Goal: Answer question/provide support

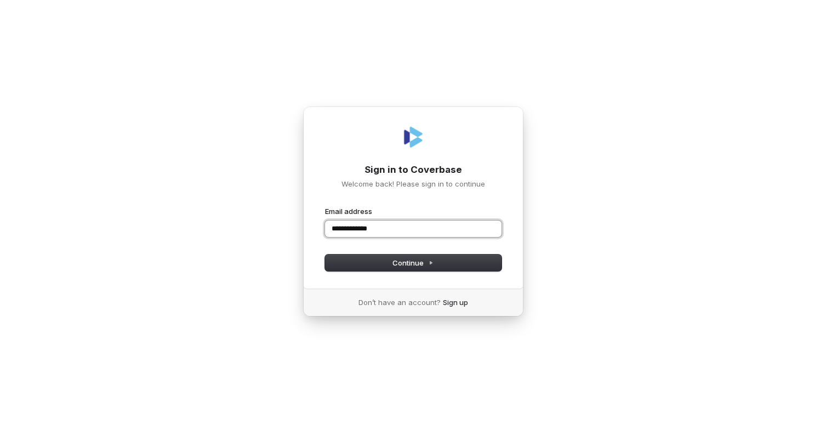
click at [349, 229] on input "**********" at bounding box center [413, 228] width 177 height 16
click at [412, 227] on input "**********" at bounding box center [413, 228] width 177 height 16
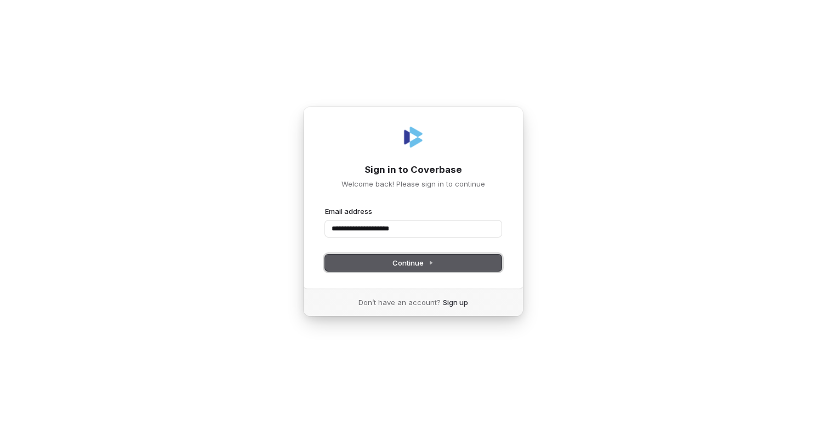
click at [426, 265] on span "Continue" at bounding box center [413, 263] width 41 height 10
type input "**********"
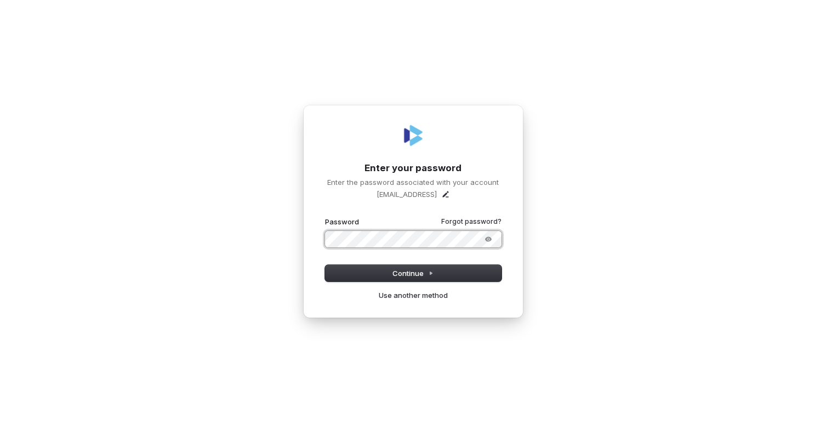
click at [325, 217] on button "submit" at bounding box center [325, 217] width 0 height 0
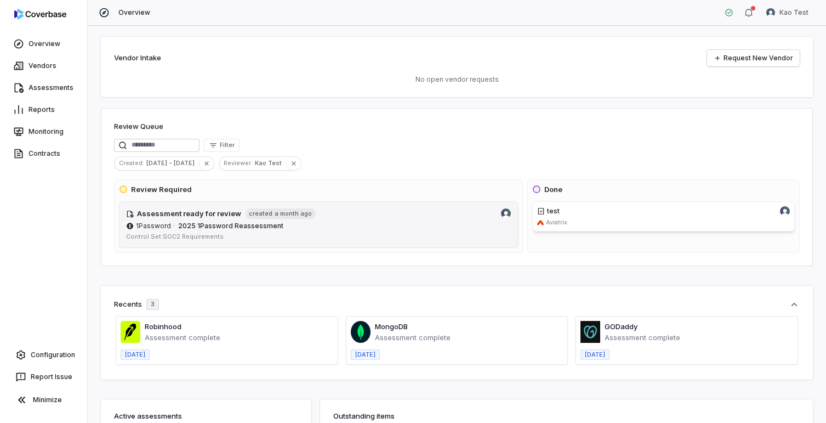
click at [292, 218] on span "created a month ago" at bounding box center [281, 213] width 70 height 10
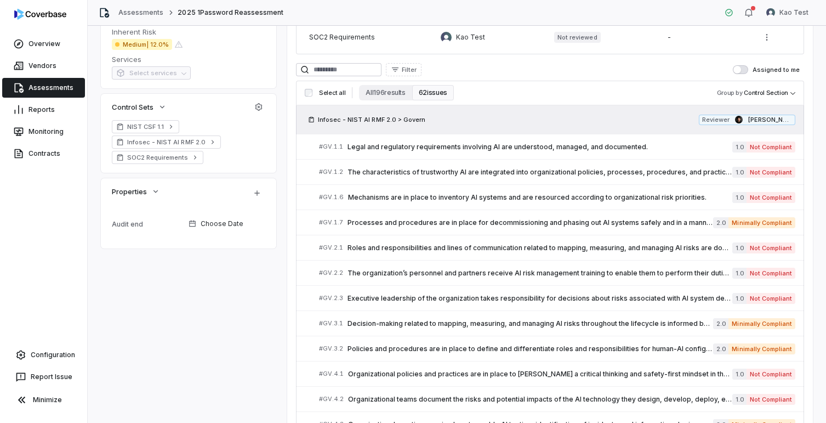
scroll to position [413, 0]
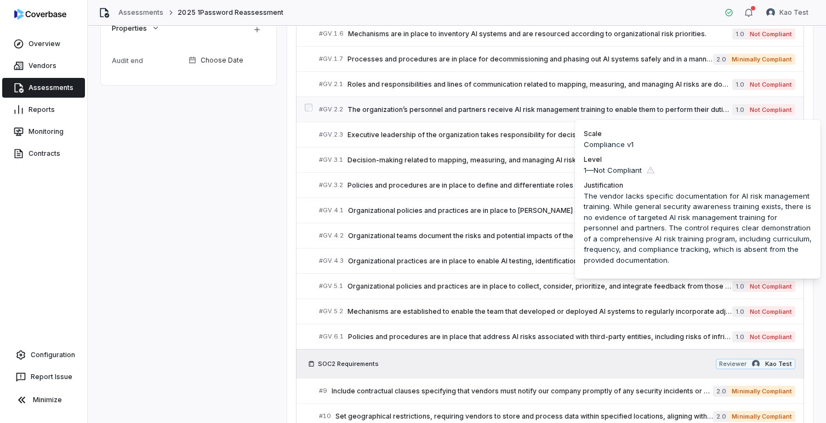
click at [757, 111] on span "Not Compliant" at bounding box center [771, 109] width 49 height 11
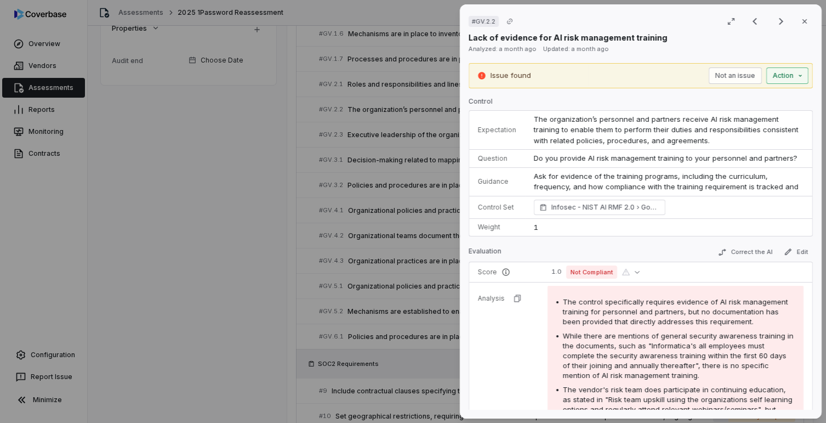
click at [802, 78] on div "# GV.2.2 Result 7 of 25 Close Lack of evidence for AI risk management training …" at bounding box center [413, 211] width 826 height 423
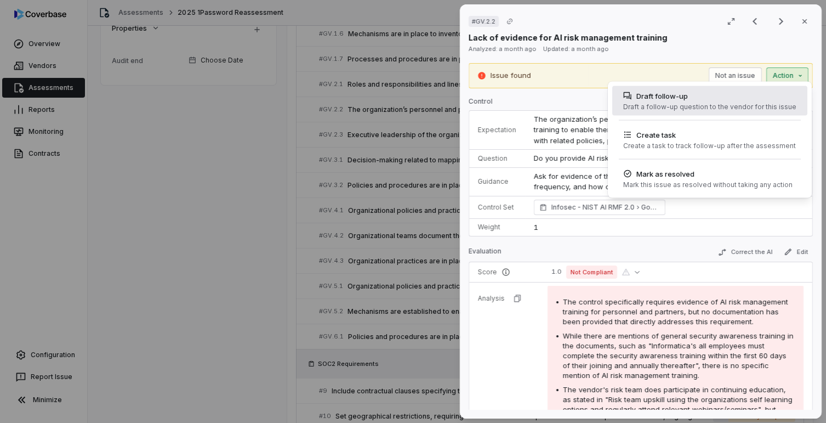
click at [704, 108] on div "Draft a follow-up question to the vendor for this issue" at bounding box center [710, 107] width 173 height 9
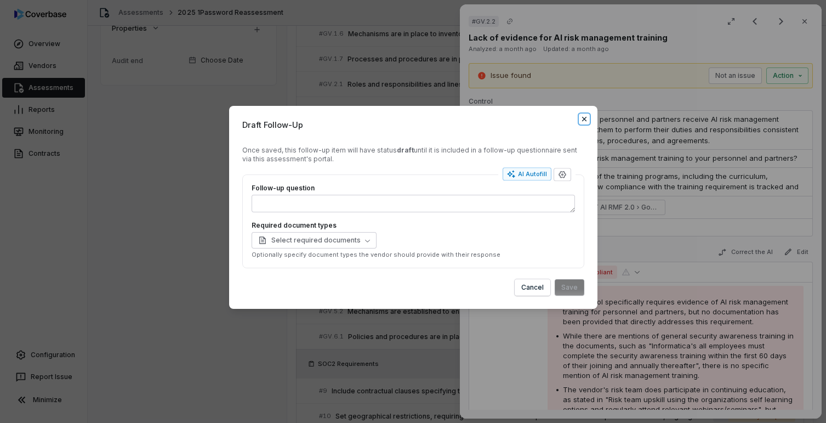
click at [585, 118] on icon "button" at bounding box center [584, 119] width 4 height 4
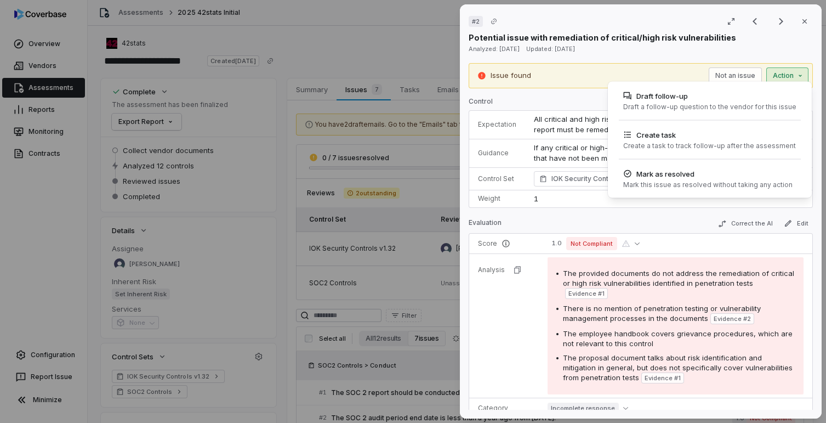
click at [801, 75] on div "# 2 Result 4 of 7 Close Potential issue with remediation of critical/high risk …" at bounding box center [413, 211] width 826 height 423
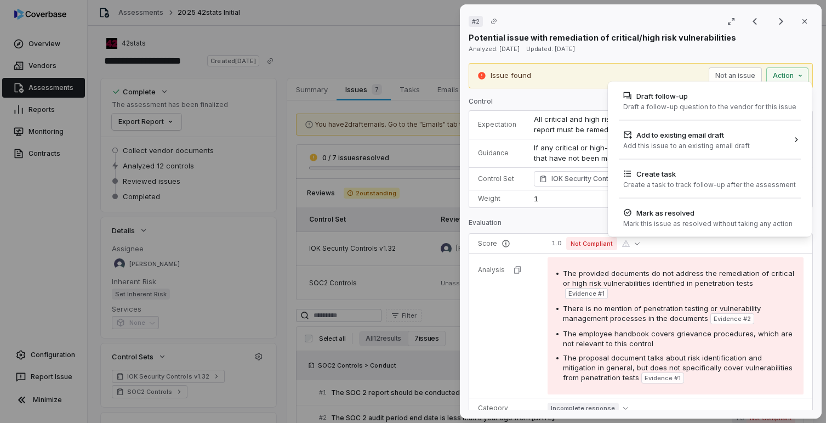
click at [803, 75] on div "# 2 Result 4 of 7 Close Potential issue with remediation of critical/high risk …" at bounding box center [413, 211] width 826 height 423
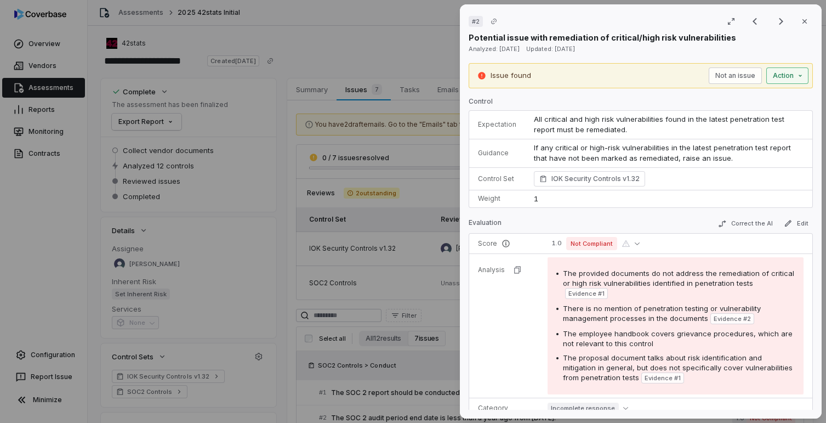
click at [795, 77] on div "# 2 Result 4 of 7 Close Potential issue with remediation of critical/high risk …" at bounding box center [413, 211] width 826 height 423
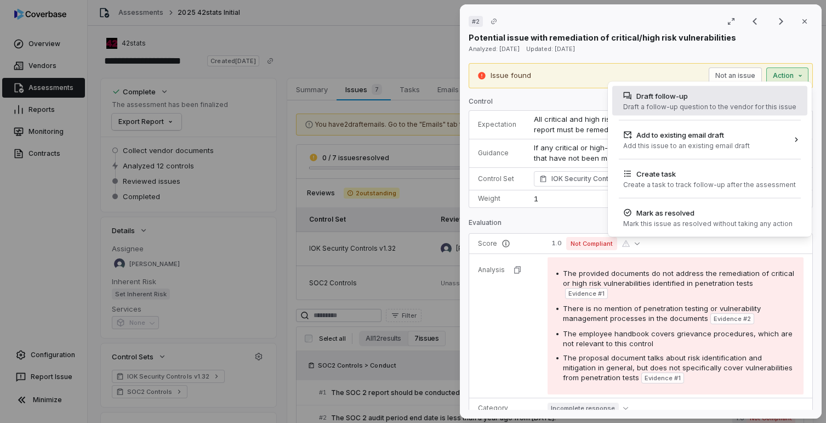
click at [688, 104] on div "Draft a follow-up question to the vendor for this issue" at bounding box center [710, 107] width 173 height 9
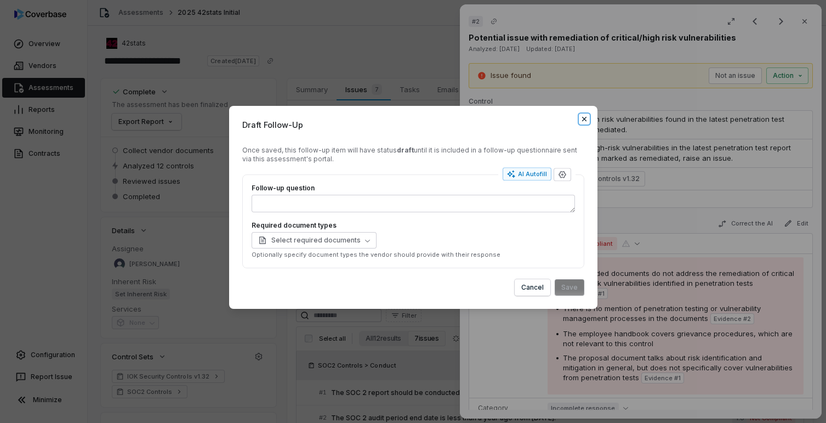
click at [584, 120] on icon "button" at bounding box center [584, 119] width 4 height 4
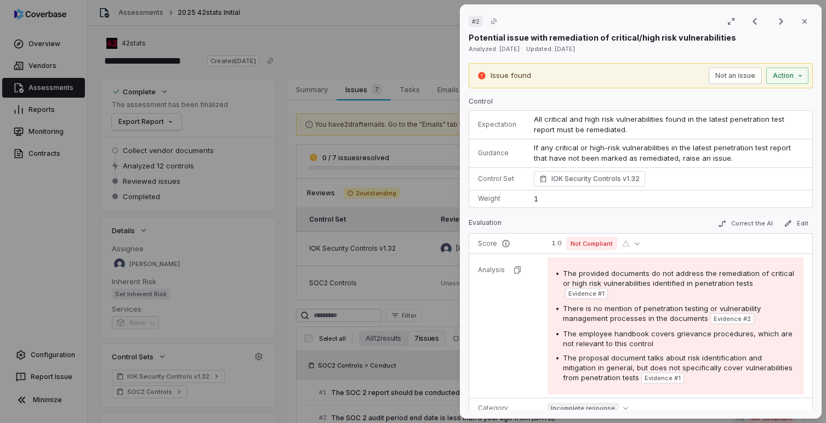
click at [793, 84] on div "Issue found Not an issue Action" at bounding box center [641, 75] width 344 height 25
click at [793, 75] on div "# 2 Result 4 of 7 Close Potential issue with remediation of critical/high risk …" at bounding box center [413, 211] width 826 height 423
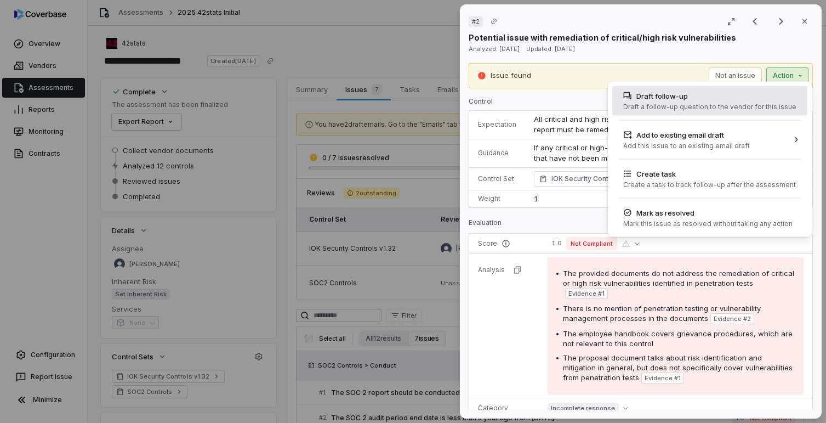
click at [649, 105] on div "Draft a follow-up question to the vendor for this issue" at bounding box center [710, 107] width 173 height 9
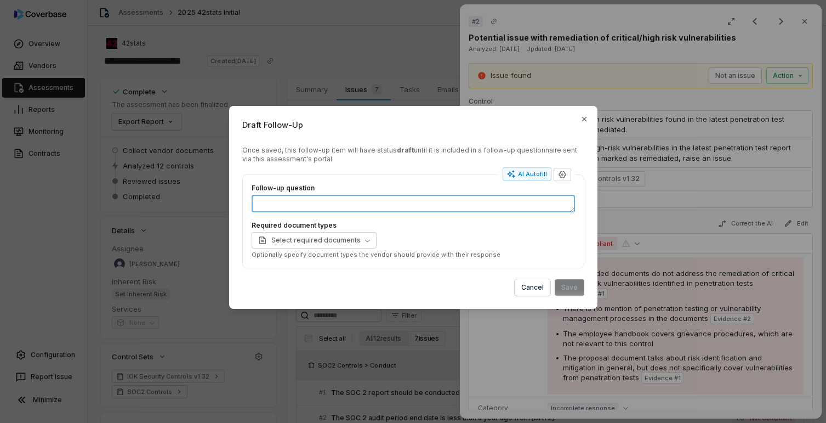
click at [404, 205] on textarea "Follow-up question" at bounding box center [414, 204] width 324 height 18
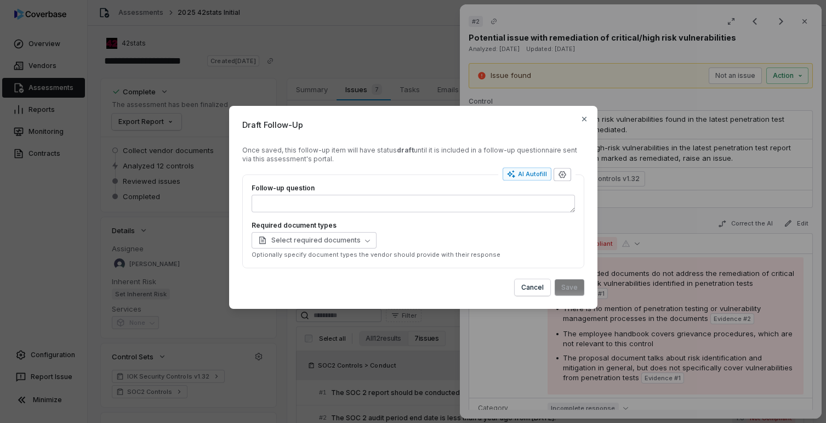
click at [564, 176] on icon "button" at bounding box center [562, 174] width 7 height 7
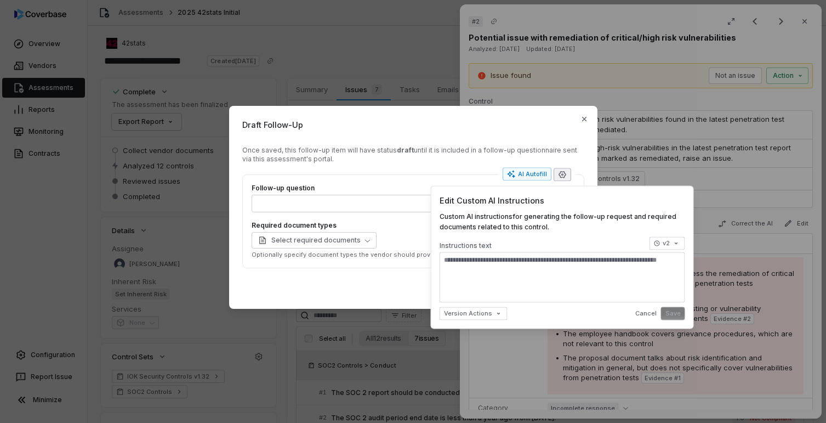
click at [410, 156] on div "Once saved, this follow-up item will have status draft until it is included in …" at bounding box center [413, 155] width 342 height 18
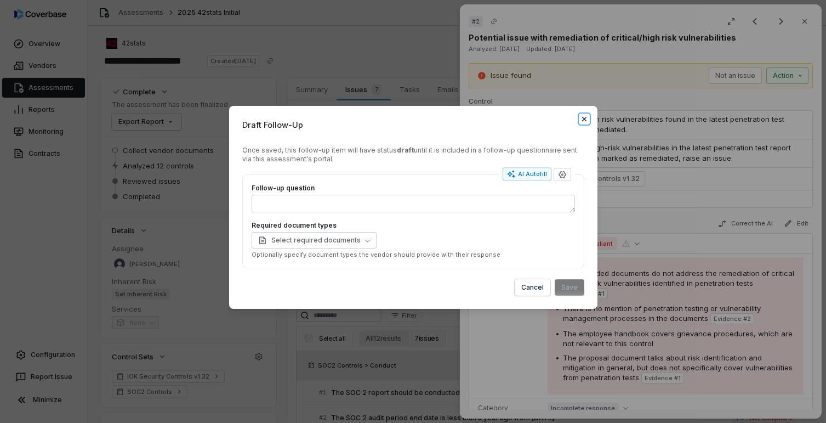
click at [585, 118] on icon "button" at bounding box center [584, 119] width 4 height 4
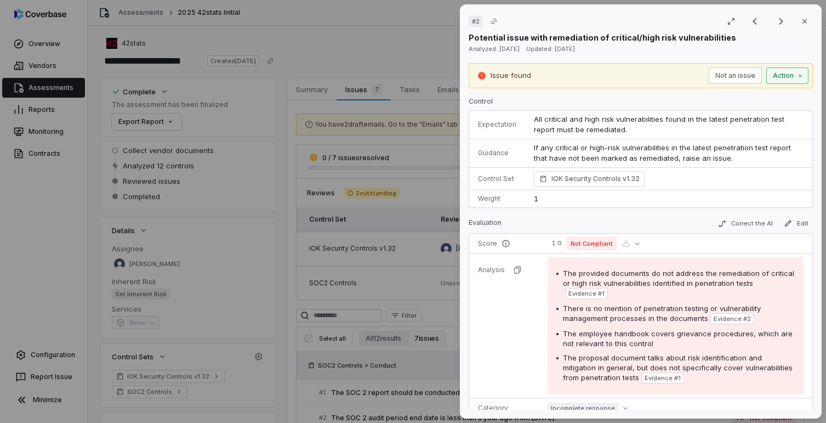
click at [781, 76] on div "# 2 Result 4 of 7 Close Potential issue with remediation of critical/high risk …" at bounding box center [413, 211] width 826 height 423
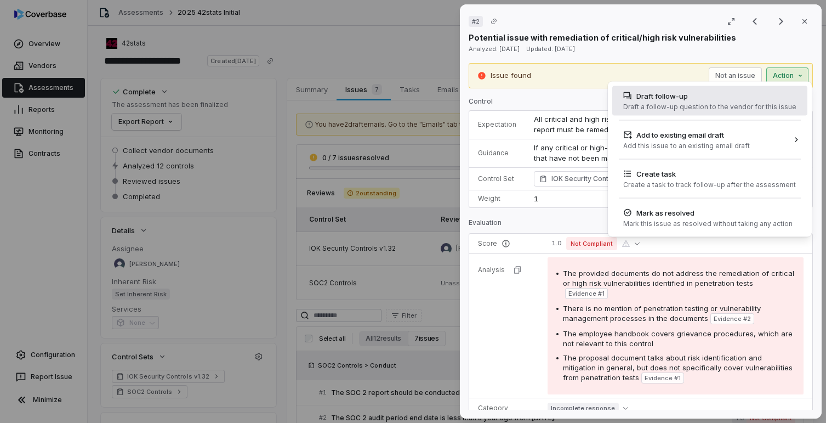
click at [693, 106] on div "Draft a follow-up question to the vendor for this issue" at bounding box center [710, 107] width 173 height 9
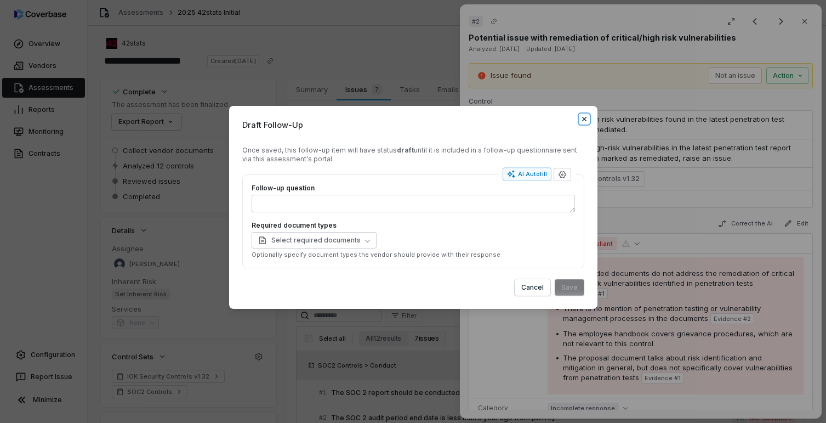
click at [582, 120] on icon "button" at bounding box center [584, 119] width 9 height 9
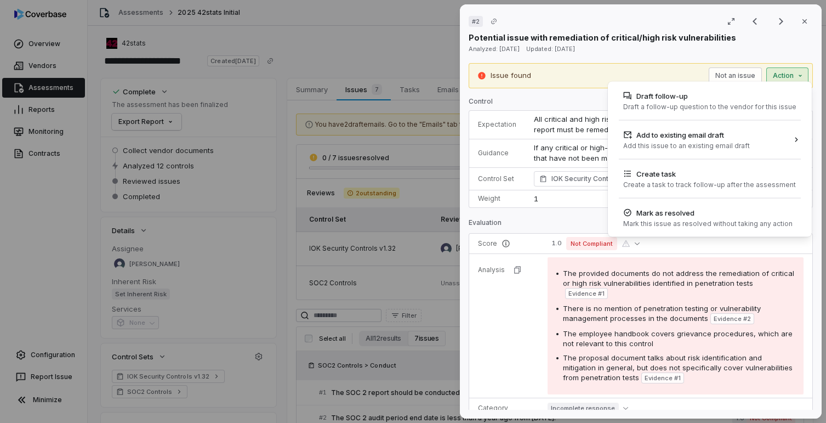
click at [791, 70] on div "# 2 Result 4 of 7 Close Potential issue with remediation of critical/high risk …" at bounding box center [413, 211] width 826 height 423
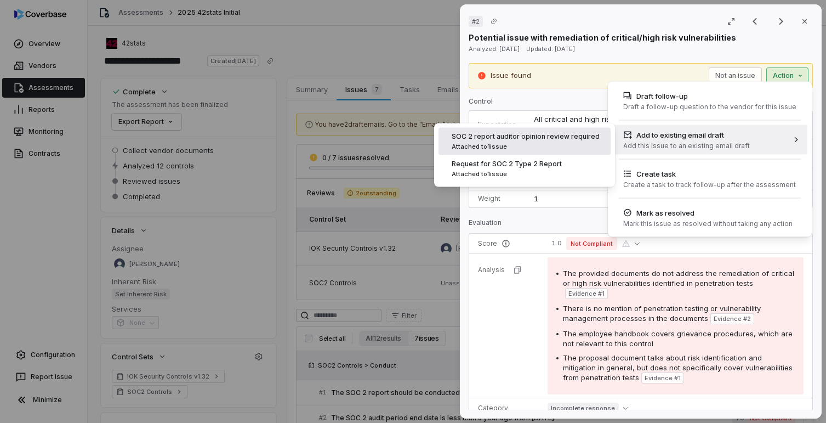
click at [553, 150] on div "Attached to 1 issue" at bounding box center [526, 147] width 148 height 8
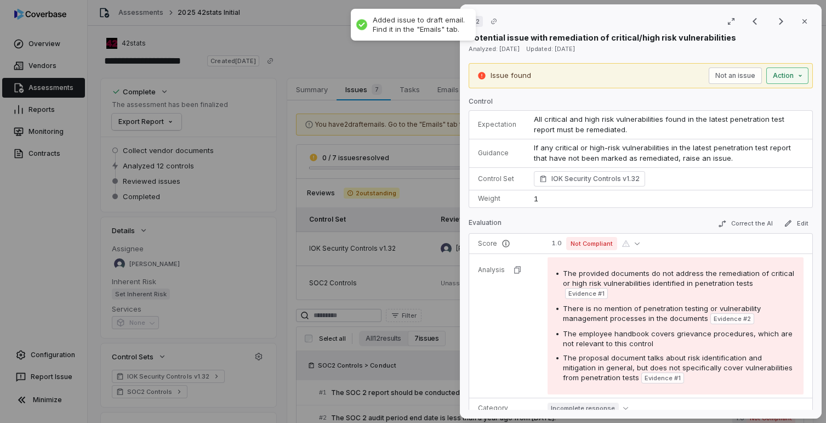
click at [789, 74] on div "# 2 Result 4 of 7 Close Potential issue with remediation of critical/high risk …" at bounding box center [413, 211] width 826 height 423
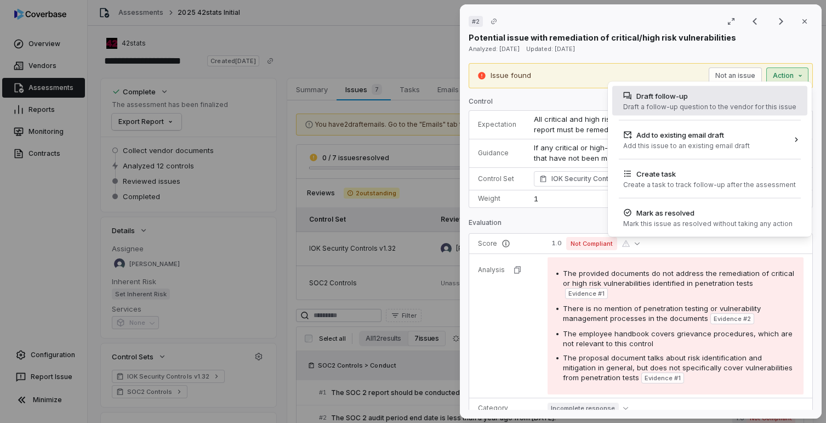
click at [677, 107] on div "Draft a follow-up question to the vendor for this issue" at bounding box center [710, 107] width 173 height 9
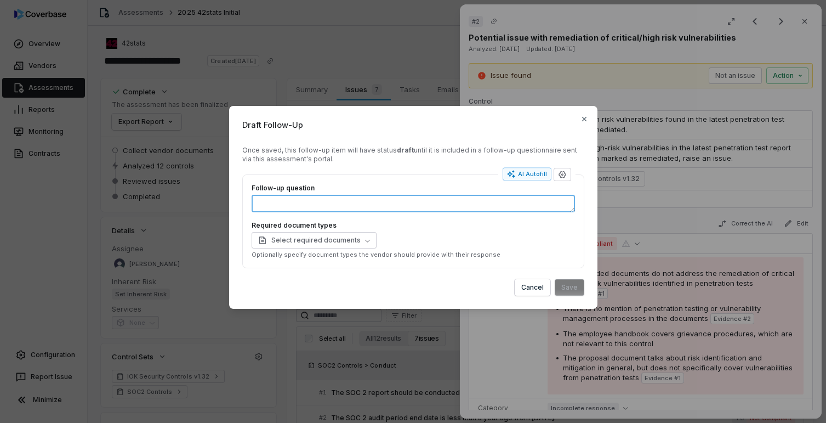
click at [454, 205] on textarea "Follow-up question" at bounding box center [414, 204] width 324 height 18
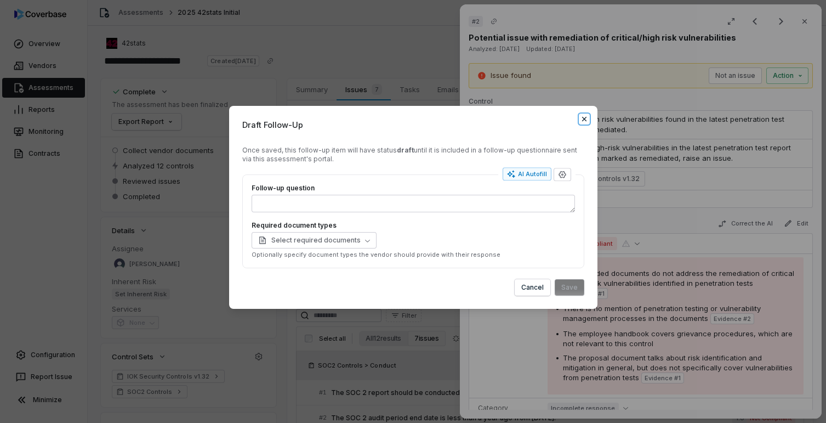
click at [584, 119] on icon "button" at bounding box center [584, 119] width 4 height 4
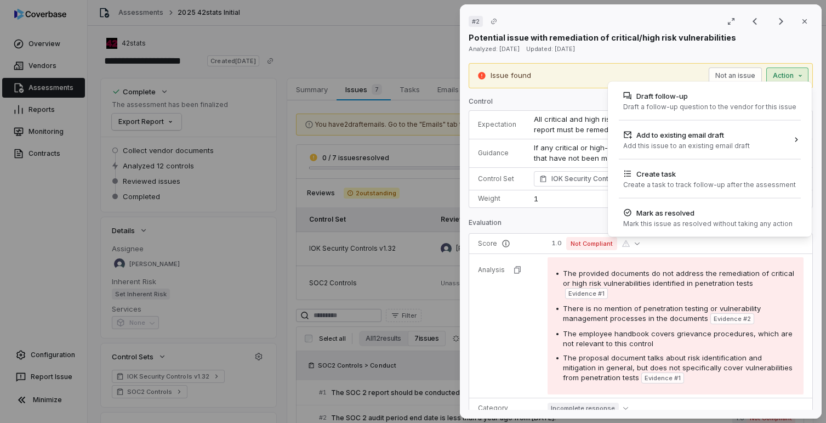
click at [795, 75] on div "# 2 Result 4 of 7 Close Potential issue with remediation of critical/high risk …" at bounding box center [413, 211] width 826 height 423
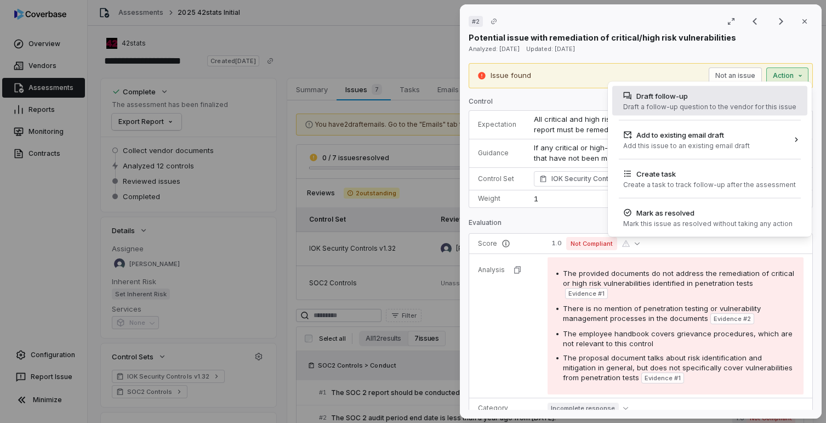
click at [693, 108] on div "Draft a follow-up question to the vendor for this issue" at bounding box center [710, 107] width 173 height 9
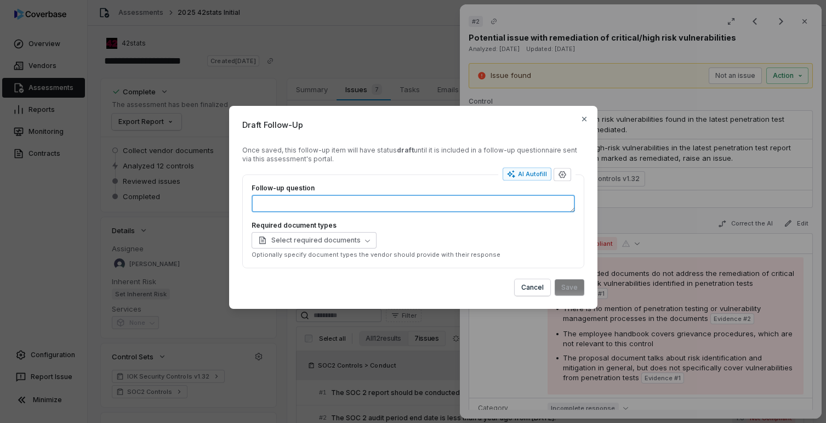
click at [408, 206] on textarea "Follow-up question" at bounding box center [414, 204] width 324 height 18
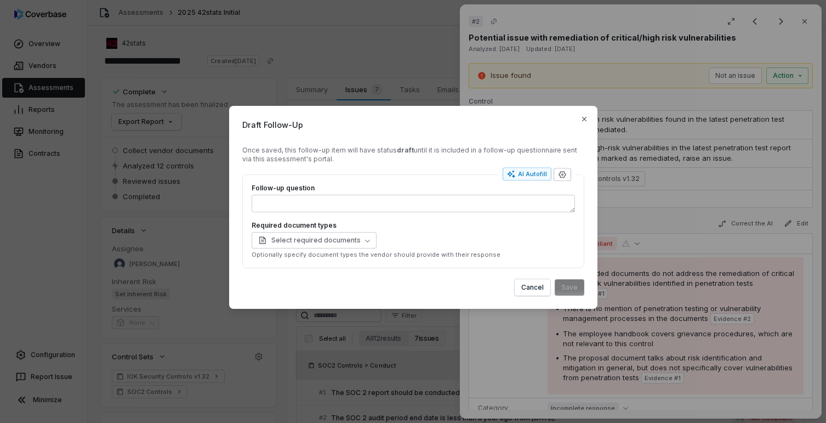
click at [560, 175] on icon "button" at bounding box center [562, 174] width 9 height 9
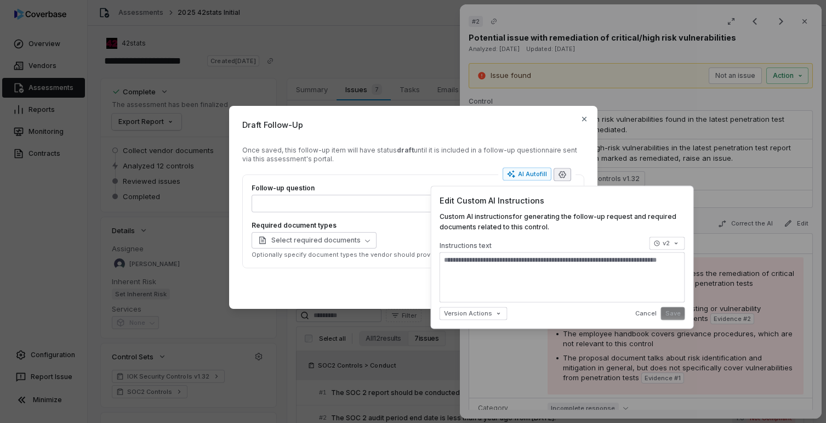
type textarea "*"
click at [420, 178] on div "Follow-up question Required document types Select required documents Optionally…" at bounding box center [413, 221] width 342 height 94
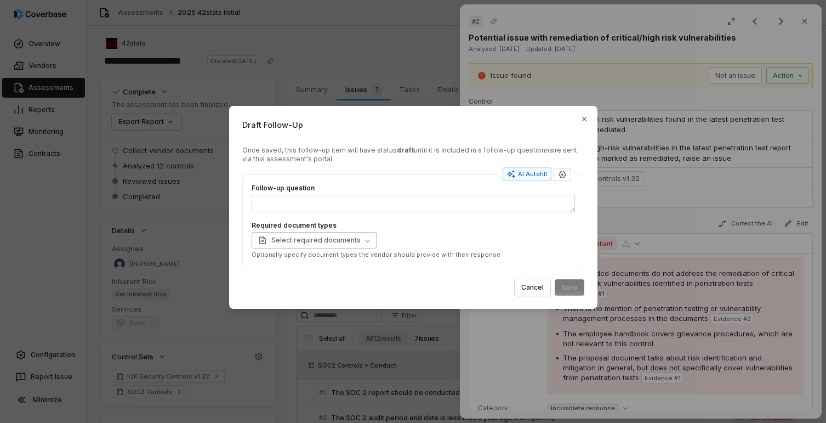
click at [342, 241] on span "Select required documents" at bounding box center [309, 240] width 103 height 9
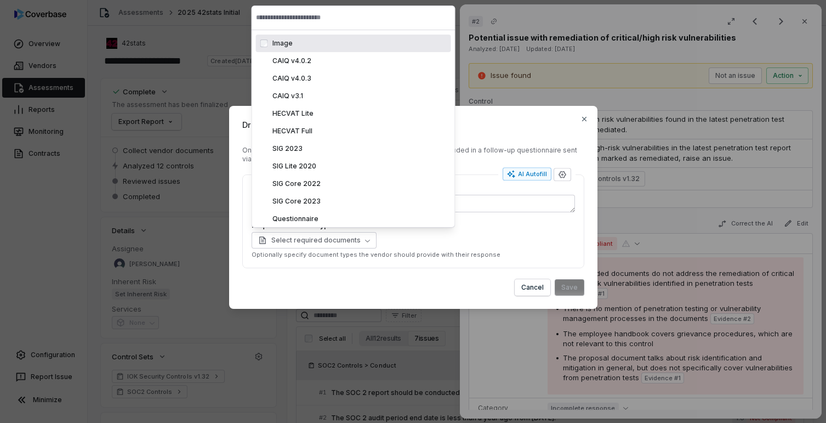
click at [399, 242] on div "Select required documents" at bounding box center [414, 240] width 324 height 16
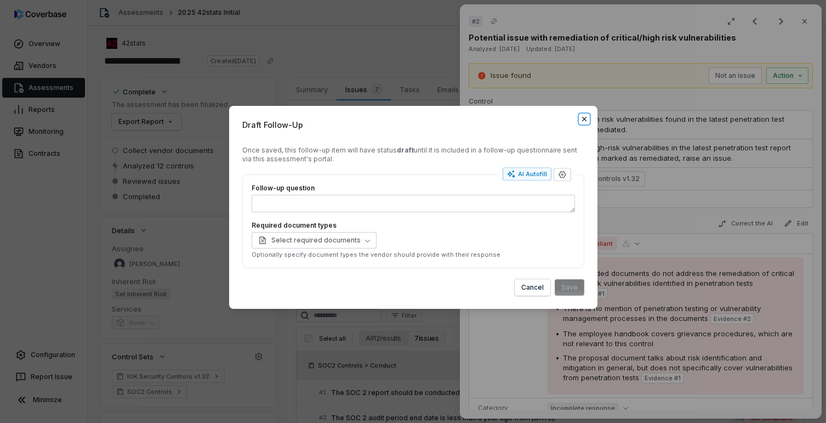
click at [583, 120] on icon "button" at bounding box center [584, 119] width 4 height 4
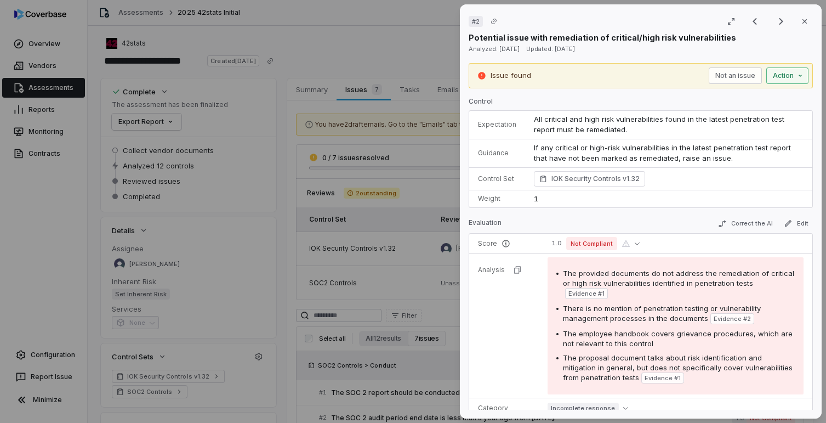
click at [803, 78] on div "# 2 Result 4 of 7 Close Potential issue with remediation of critical/high risk …" at bounding box center [413, 211] width 826 height 423
